Goal: Find specific page/section: Find specific page/section

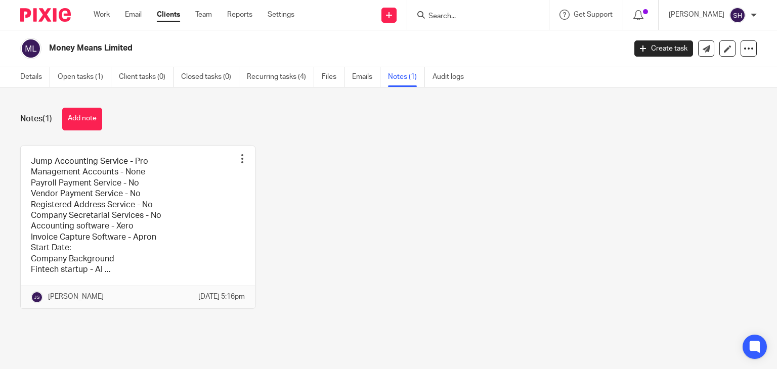
drag, startPoint x: 0, startPoint y: 0, endPoint x: 448, endPoint y: 20, distance: 448.9
click at [448, 20] on input "Search" at bounding box center [472, 16] width 91 height 9
paste input "[PERSON_NAME][EMAIL_ADDRESS][DOMAIN_NAME]"
click at [447, 19] on input "[PERSON_NAME][EMAIL_ADDRESS][DOMAIN_NAME]" at bounding box center [472, 16] width 91 height 9
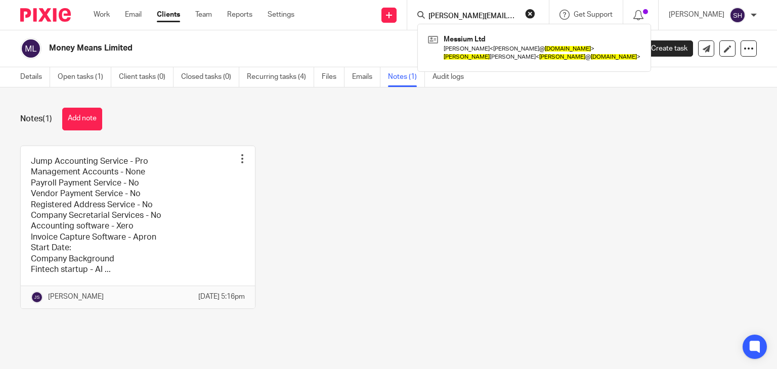
type input "[PERSON_NAME][EMAIL_ADDRESS][DOMAIN_NAME]"
click at [336, 207] on div "Jump Accounting Service - Pro Management Accounts - None Payroll Payment Servic…" at bounding box center [381, 235] width 752 height 178
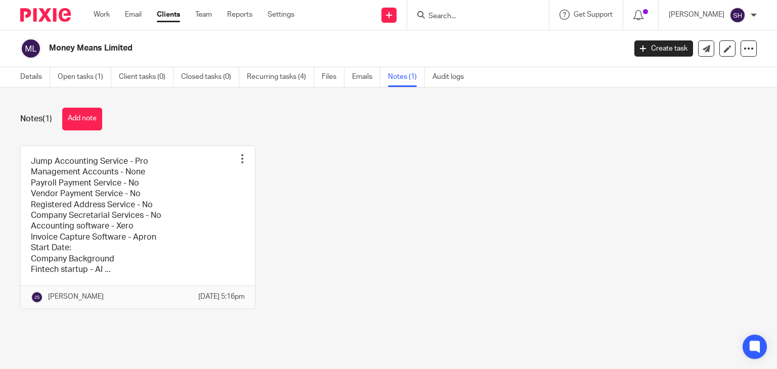
click at [443, 45] on h2 "Money Means Limited" at bounding box center [277, 48] width 456 height 11
click at [435, 13] on input "Search" at bounding box center [472, 16] width 91 height 9
paste input "[PERSON_NAME][EMAIL_ADDRESS][DOMAIN_NAME]"
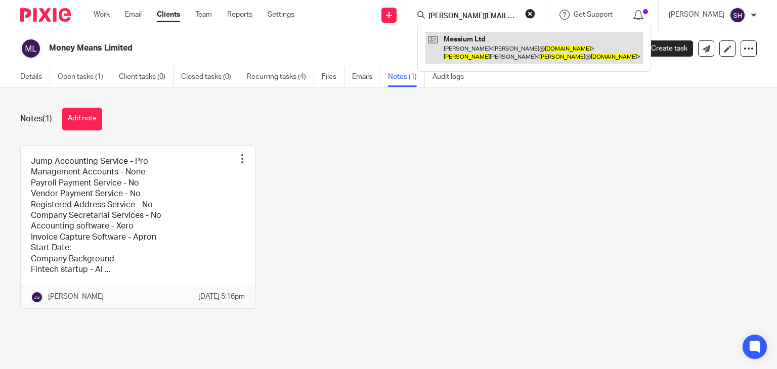
type input "[PERSON_NAME][EMAIL_ADDRESS][DOMAIN_NAME]"
click at [478, 50] on link at bounding box center [533, 47] width 217 height 31
